Goal: Task Accomplishment & Management: Use online tool/utility

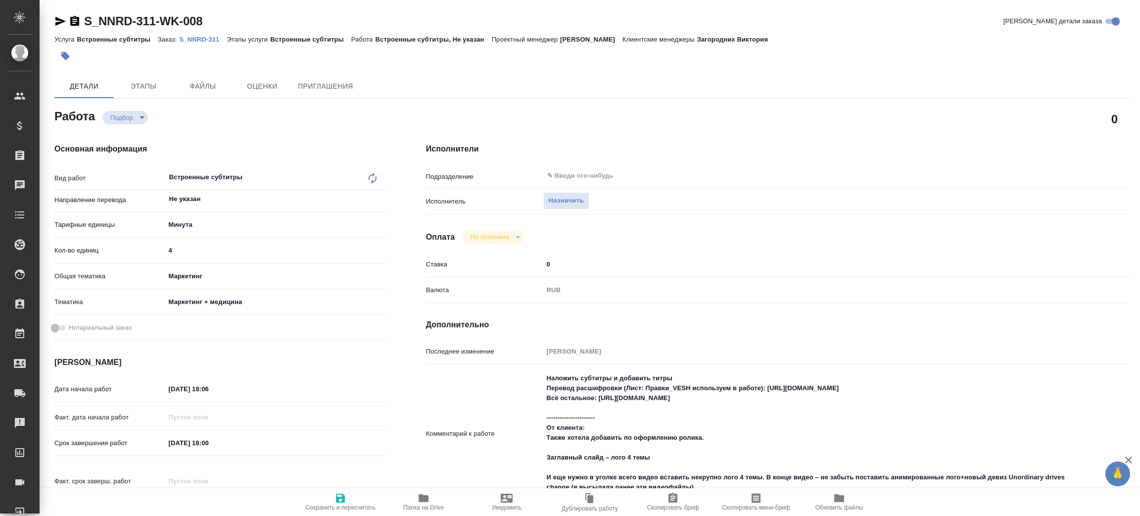
type textarea "x"
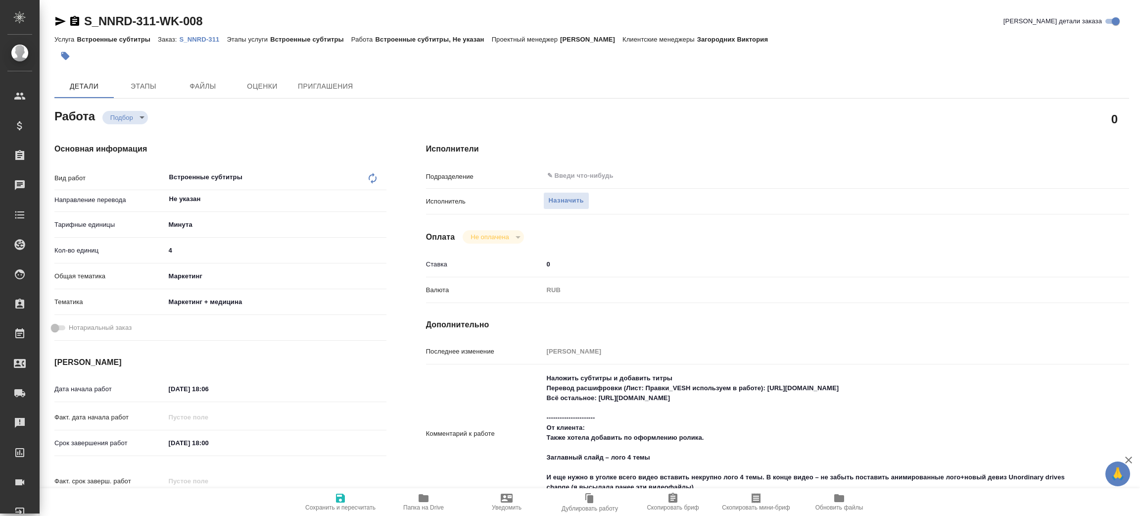
type textarea "x"
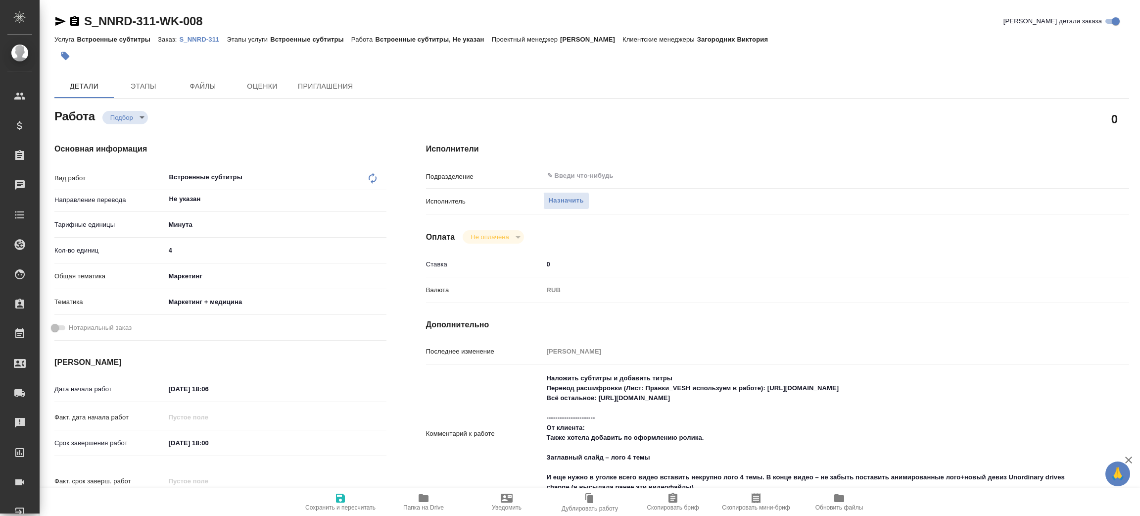
type textarea "x"
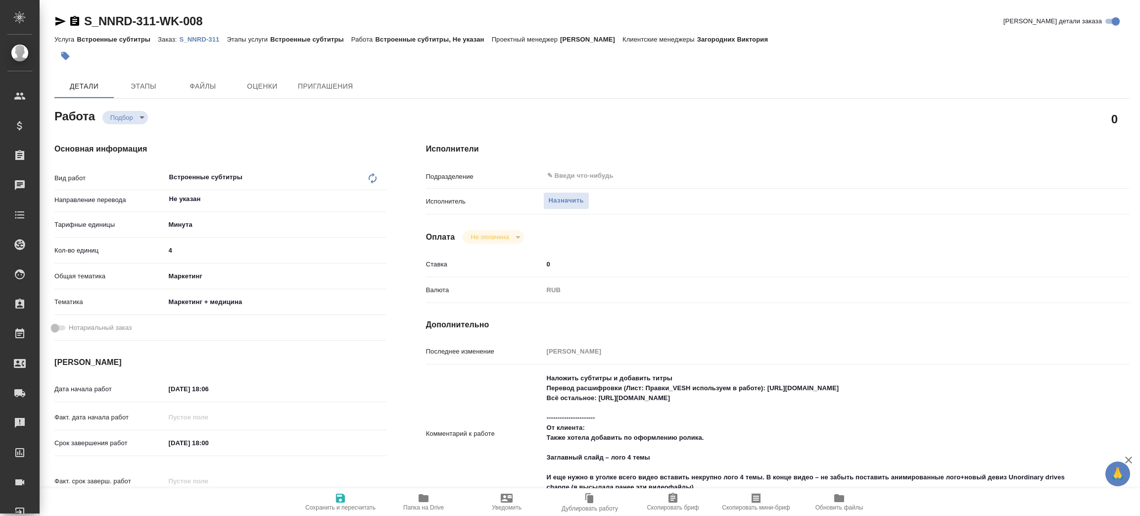
type textarea "x"
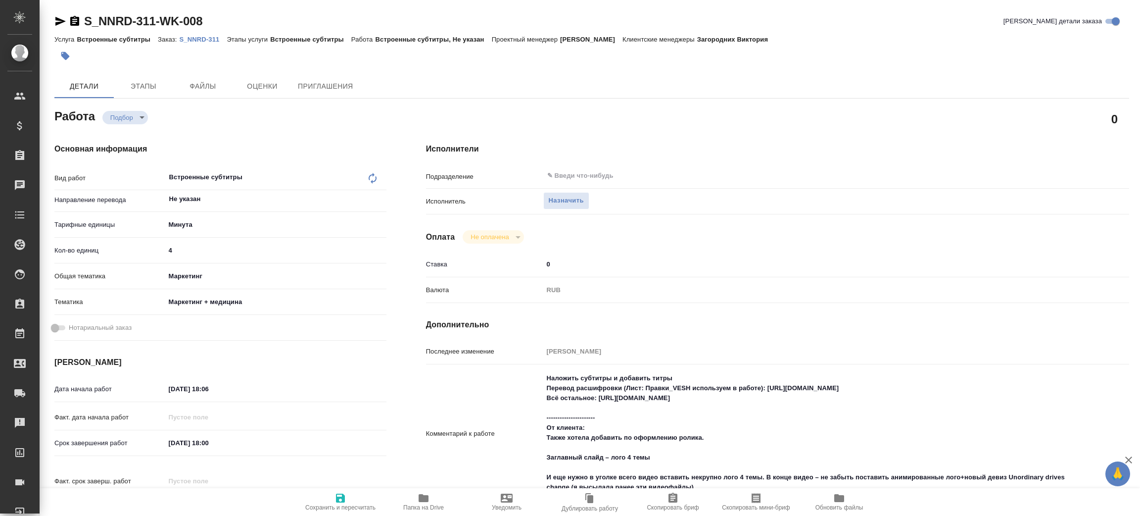
type textarea "x"
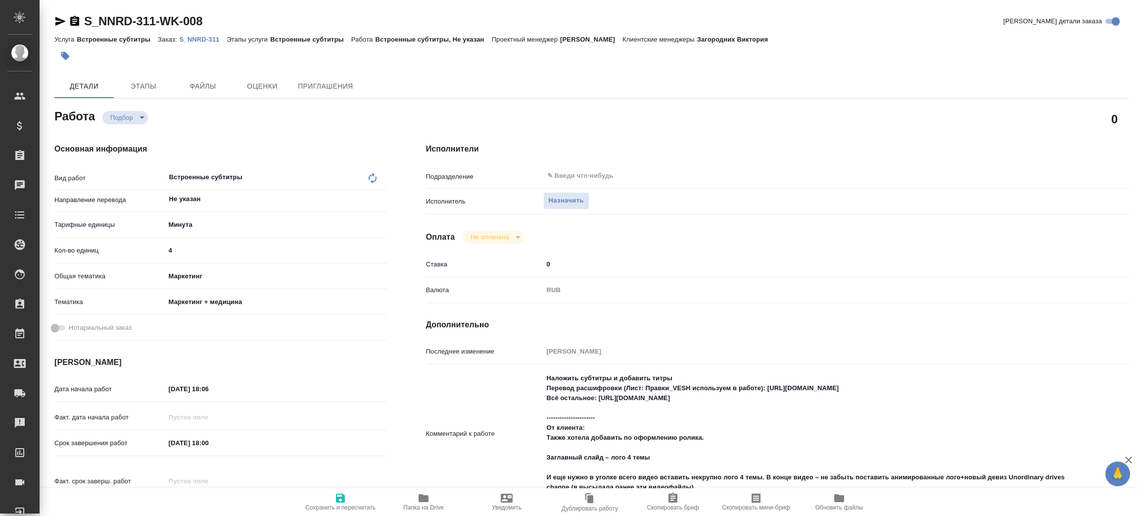
type textarea "x"
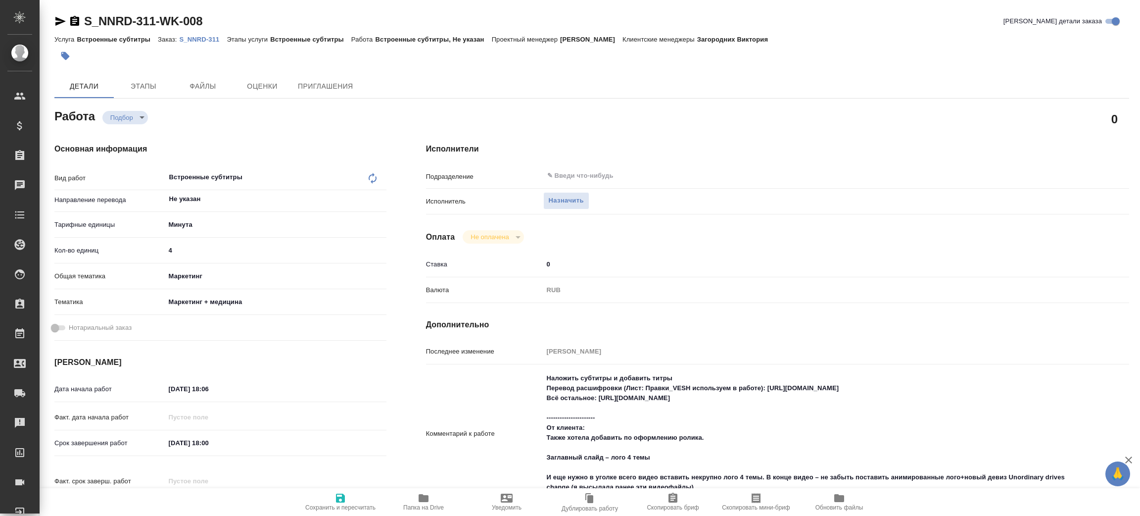
type textarea "x"
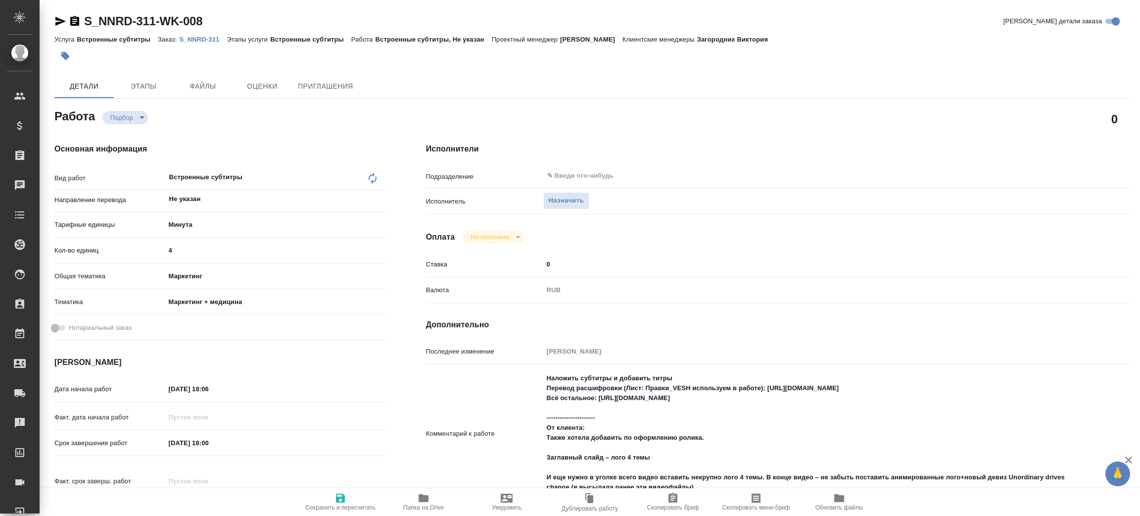
type textarea "x"
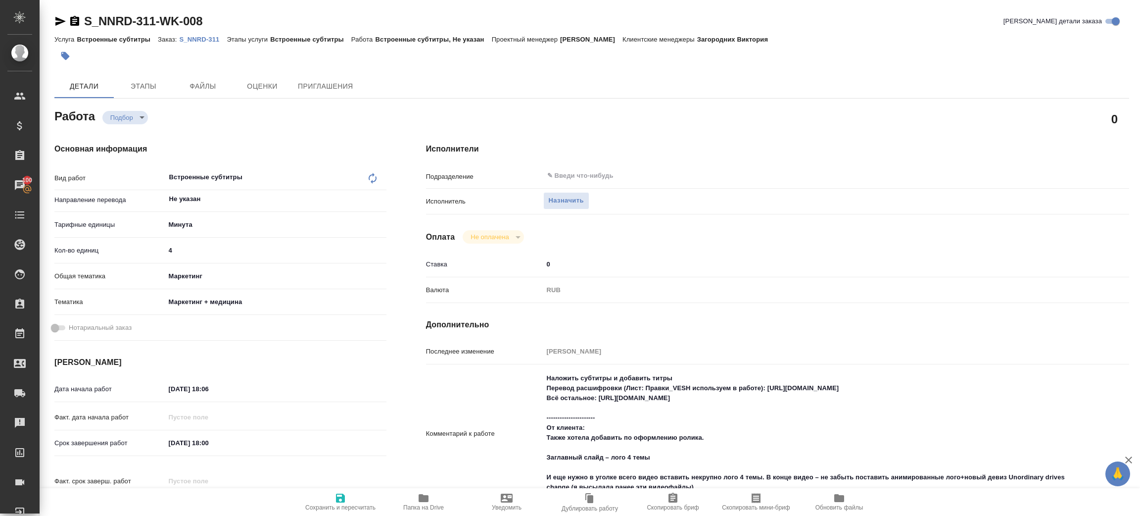
scroll to position [74, 0]
